Goal: Find contact information: Find contact information

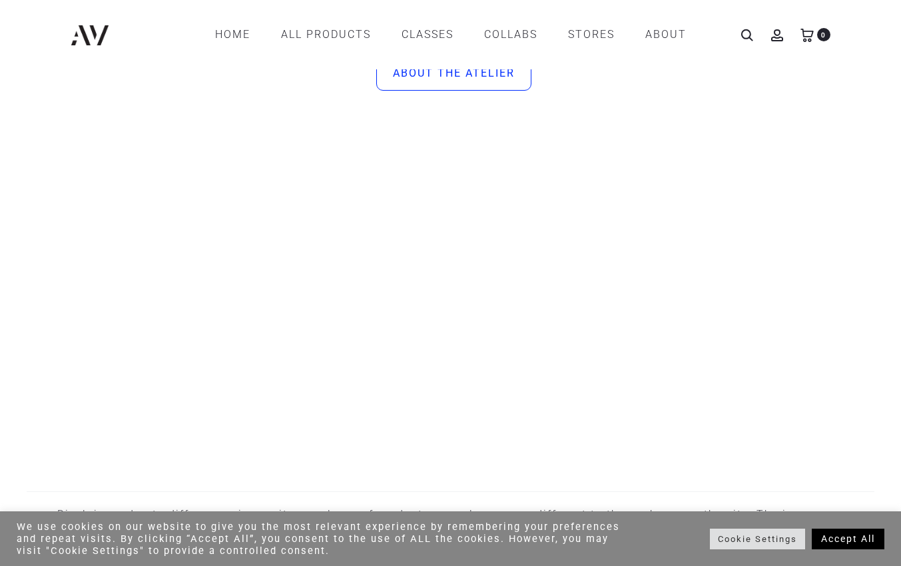
scroll to position [4083, 0]
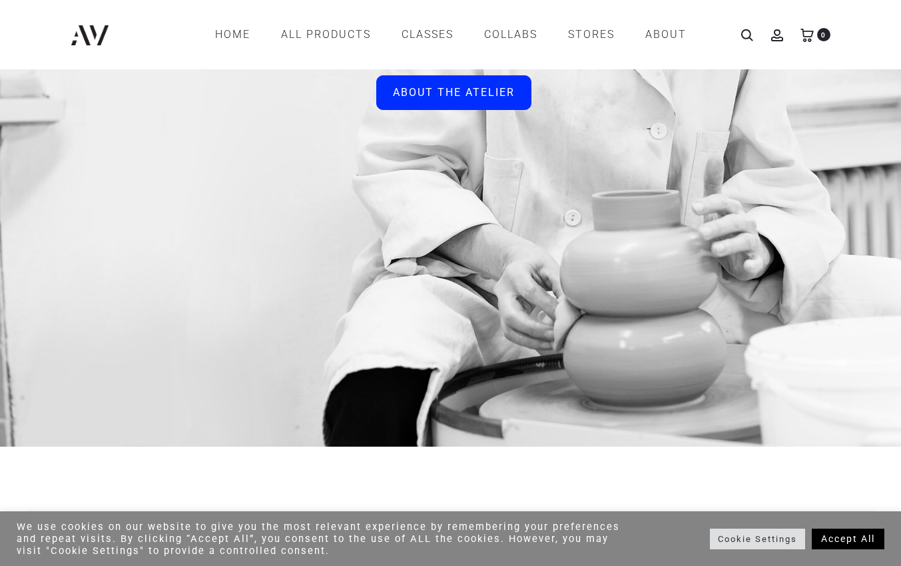
click at [474, 101] on div "ABOUT THE ATELIER" at bounding box center [454, 93] width 122 height 16
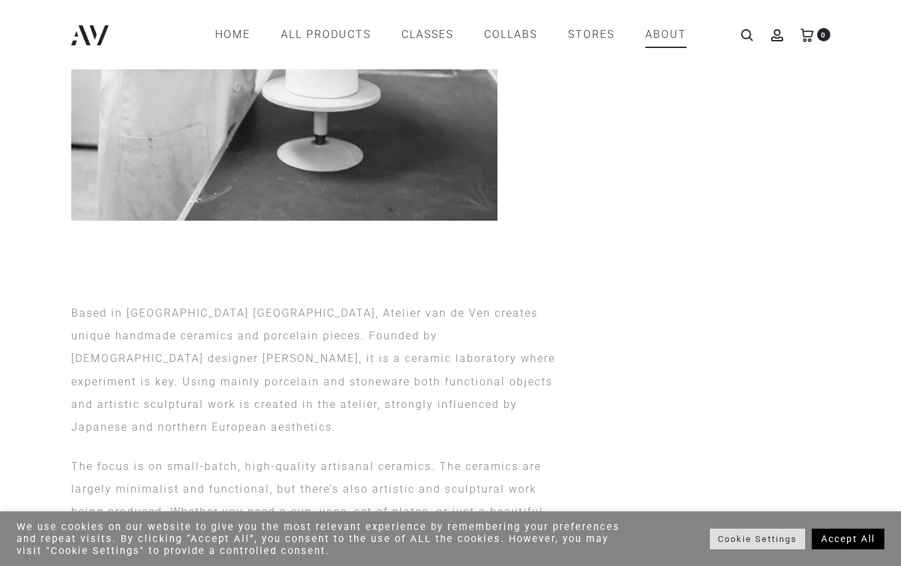
scroll to position [317, 0]
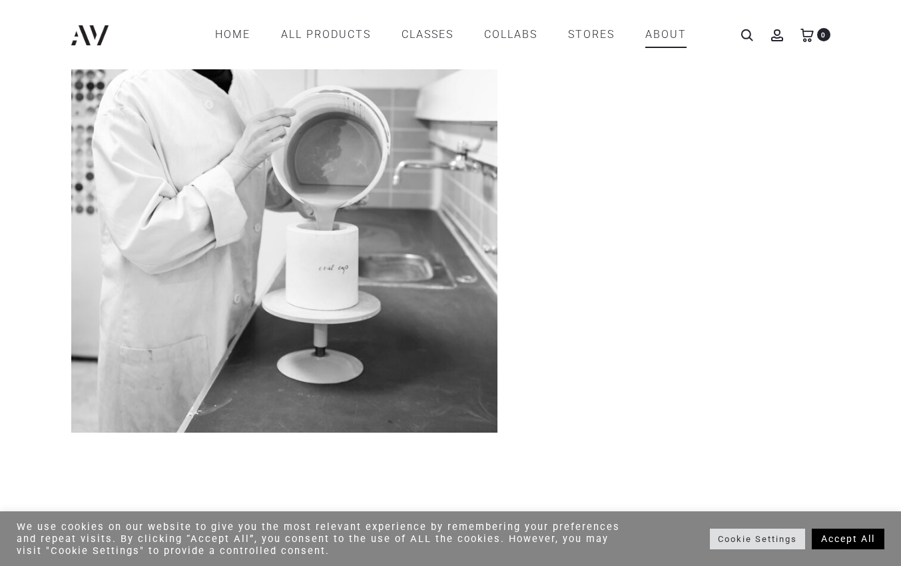
drag, startPoint x: 345, startPoint y: 434, endPoint x: 84, endPoint y: 455, distance: 262.0
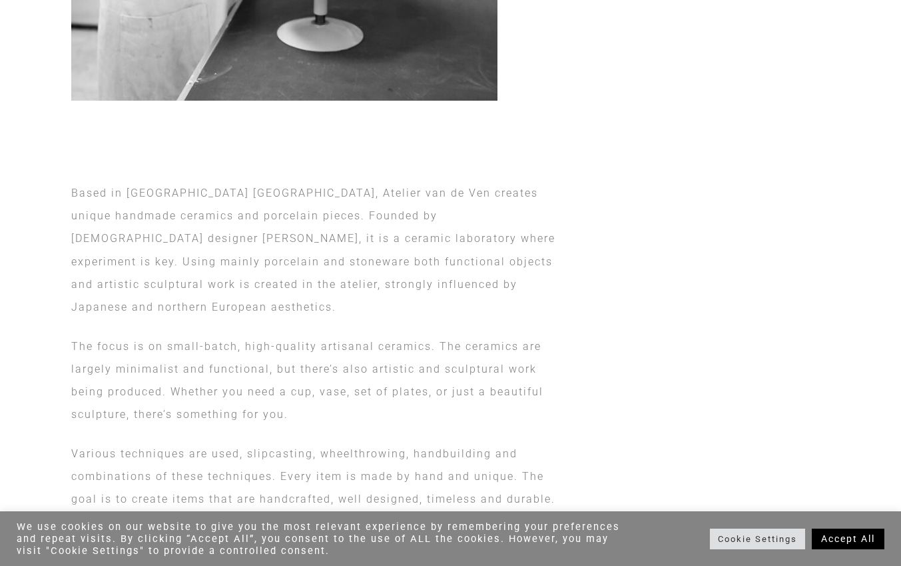
scroll to position [663, 0]
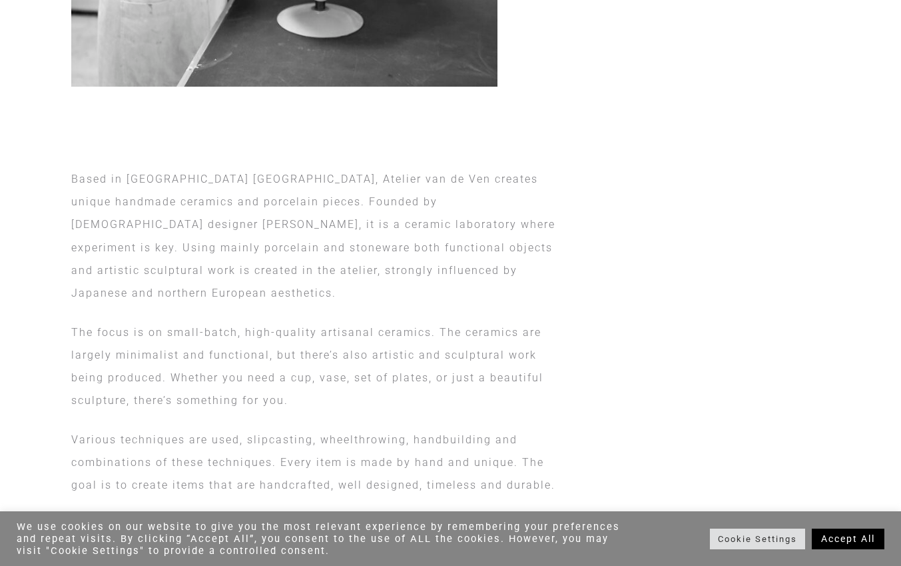
copy div "Lorem ip Dolorsita Consectet, Adipisc eli se Doe tempori utlabo etdolore magnaa…"
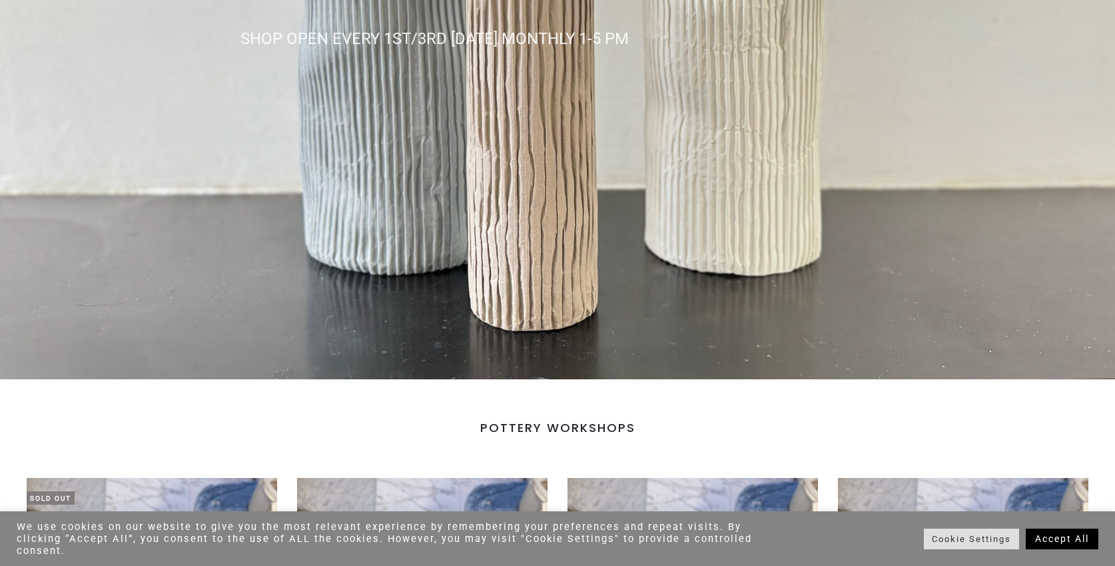
scroll to position [466, 0]
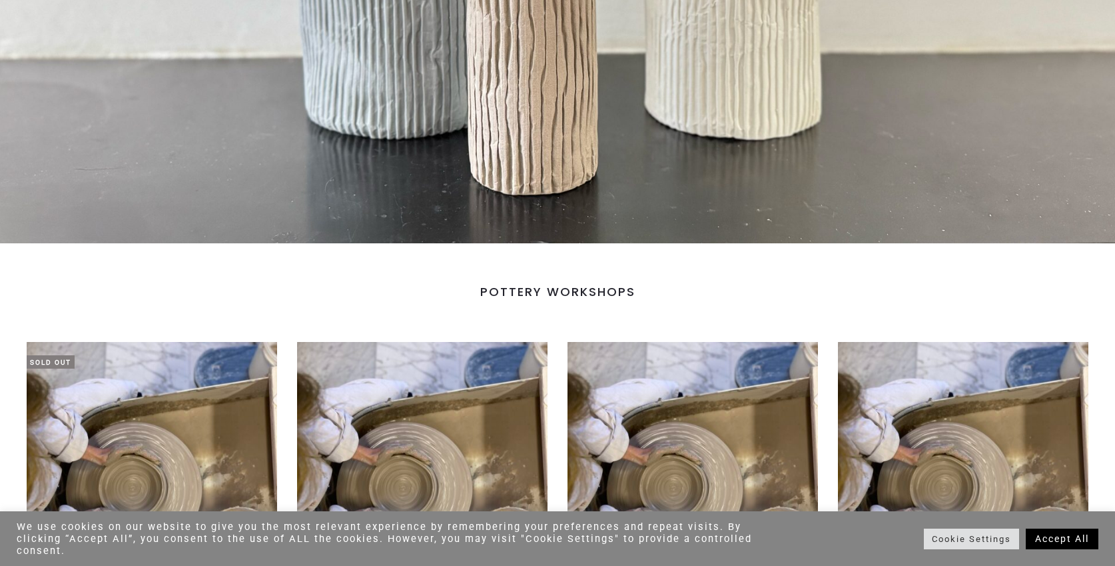
click at [1064, 542] on link "Accept All" at bounding box center [1062, 538] width 73 height 21
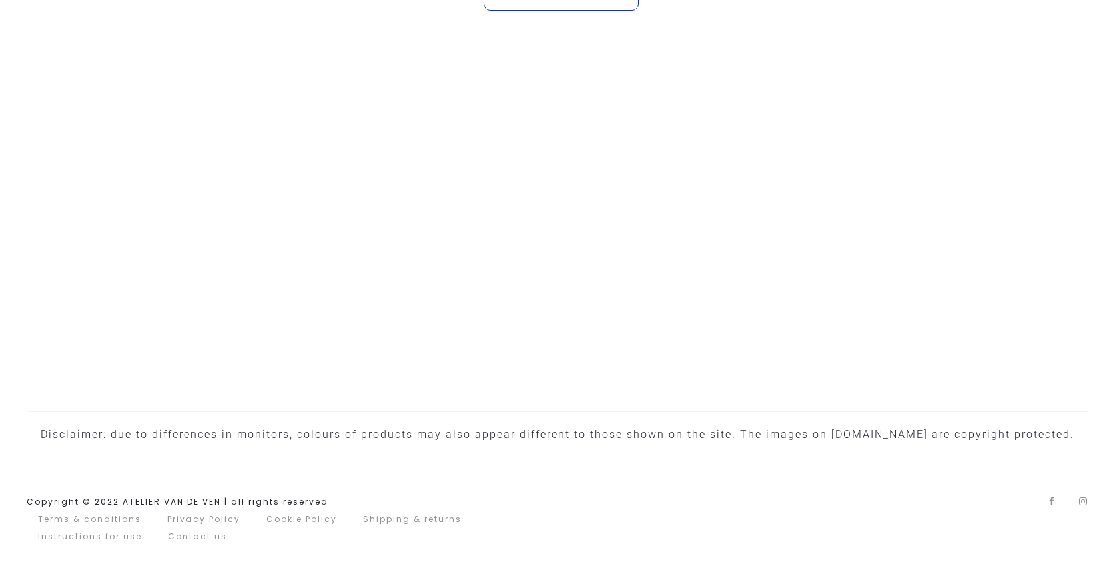
scroll to position [4461, 0]
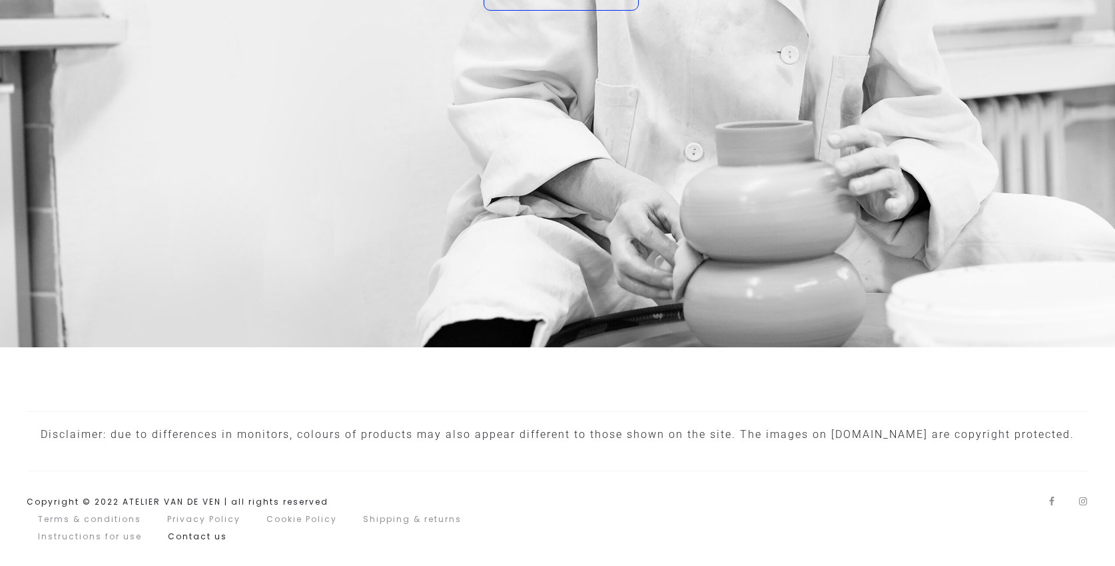
click at [199, 536] on link "Contact us" at bounding box center [197, 535] width 59 height 11
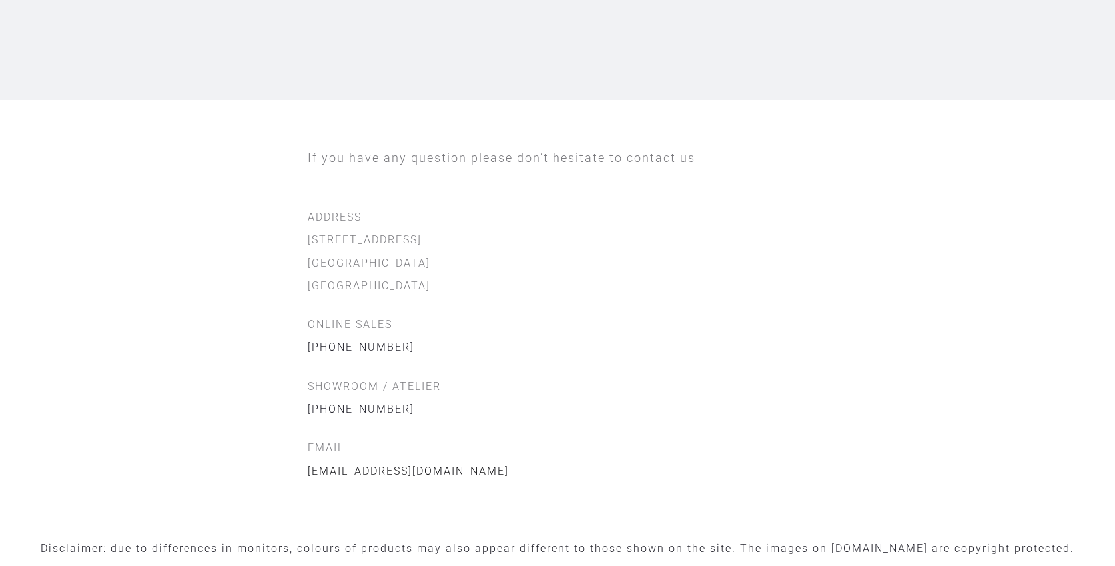
scroll to position [286, 0]
drag, startPoint x: 493, startPoint y: 466, endPoint x: 284, endPoint y: 472, distance: 208.6
click at [278, 472] on div "If you have any question please don’t hesitate to contact us ADDRESS Oudedijk 7…" at bounding box center [558, 312] width 780 height 336
copy link "[EMAIL_ADDRESS][DOMAIN_NAME]"
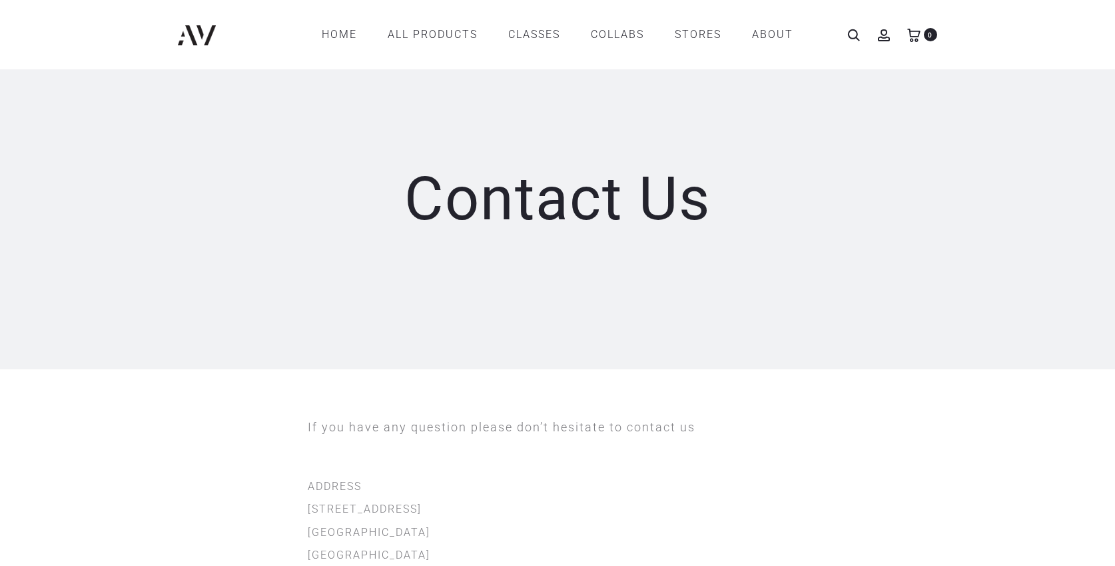
scroll to position [0, 0]
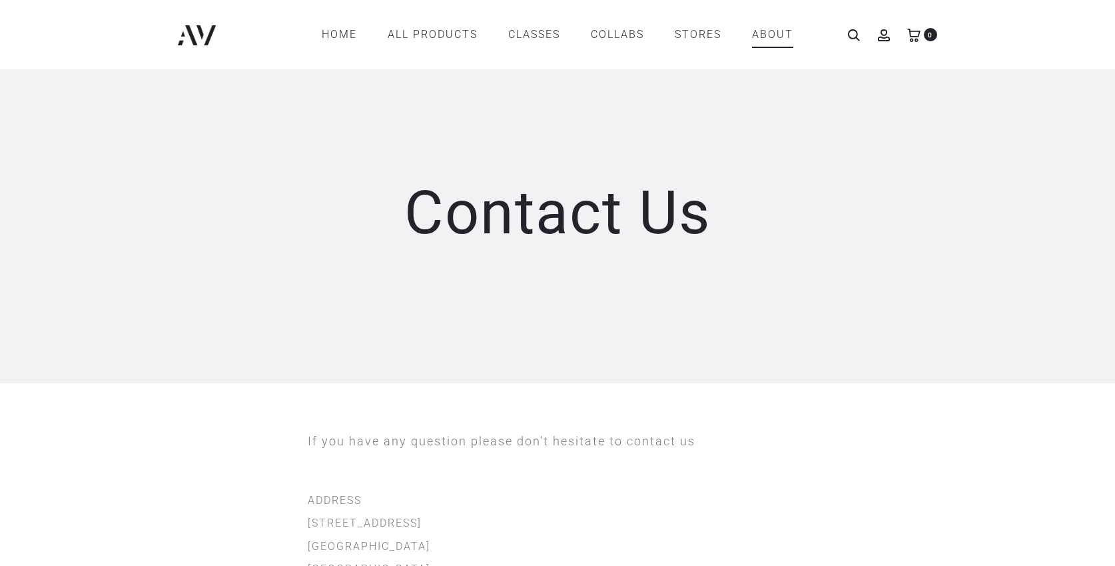
click at [775, 39] on link "ABOUT" at bounding box center [772, 34] width 41 height 23
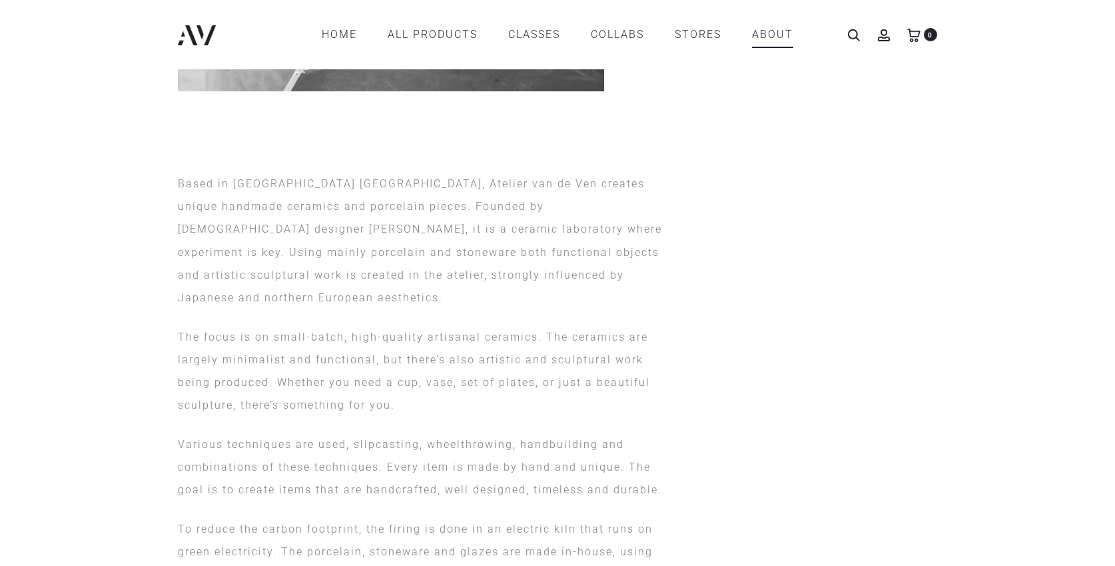
scroll to position [512, 0]
